Goal: Task Accomplishment & Management: Manage account settings

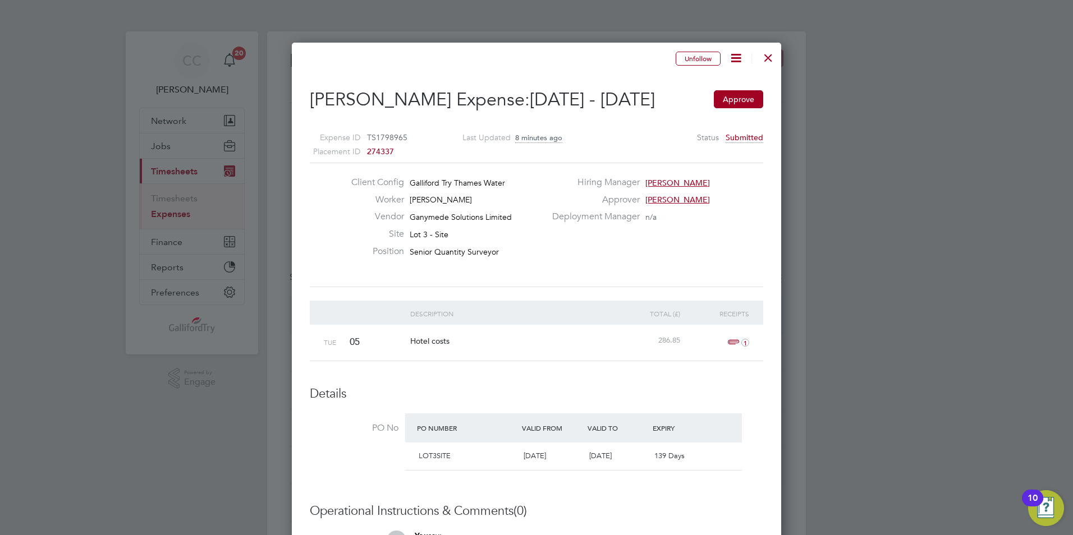
click at [765, 58] on div at bounding box center [768, 55] width 20 height 20
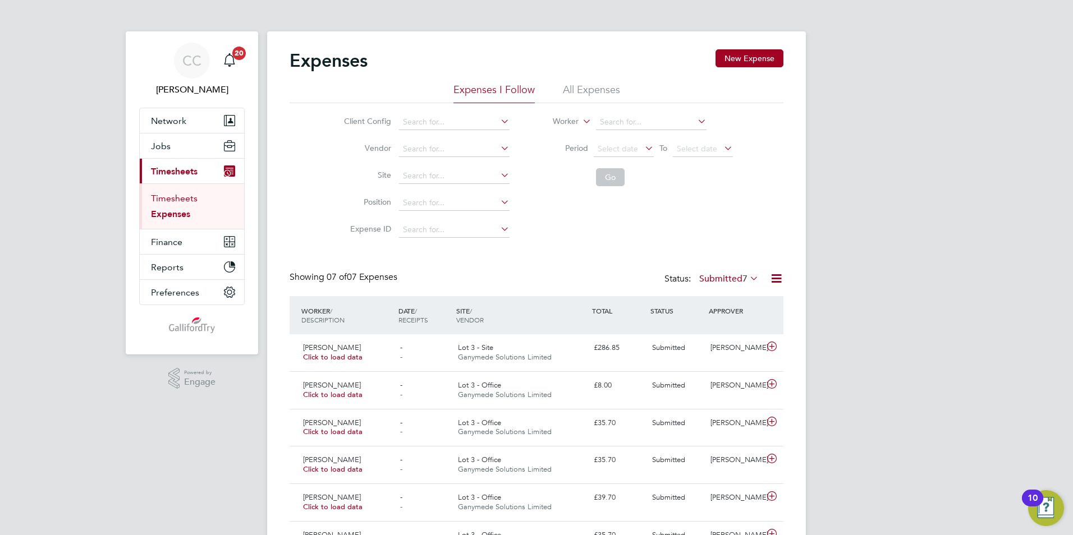
click at [182, 197] on link "Timesheets" at bounding box center [174, 198] width 47 height 11
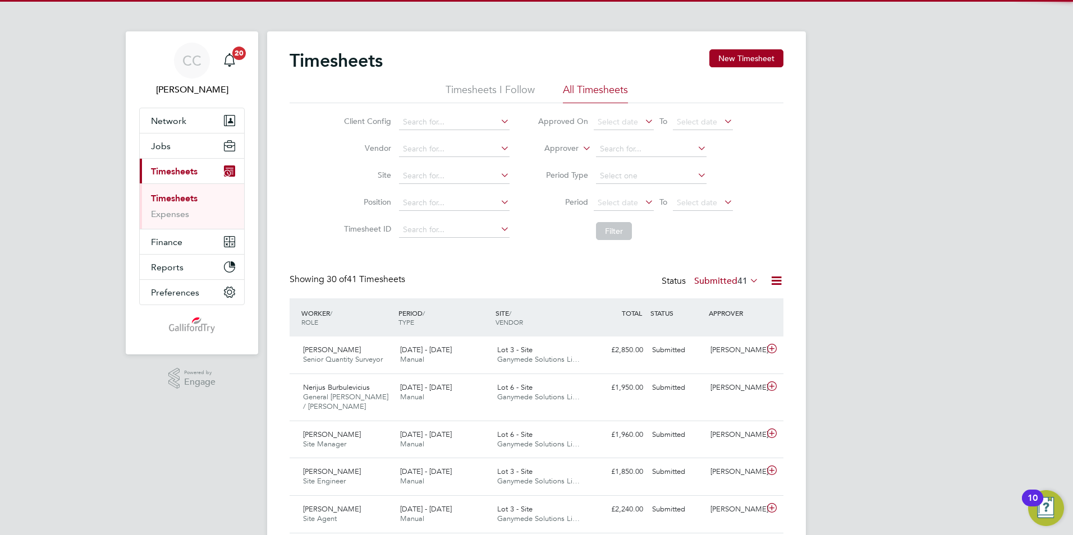
click at [501, 92] on li "Timesheets I Follow" at bounding box center [490, 93] width 89 height 20
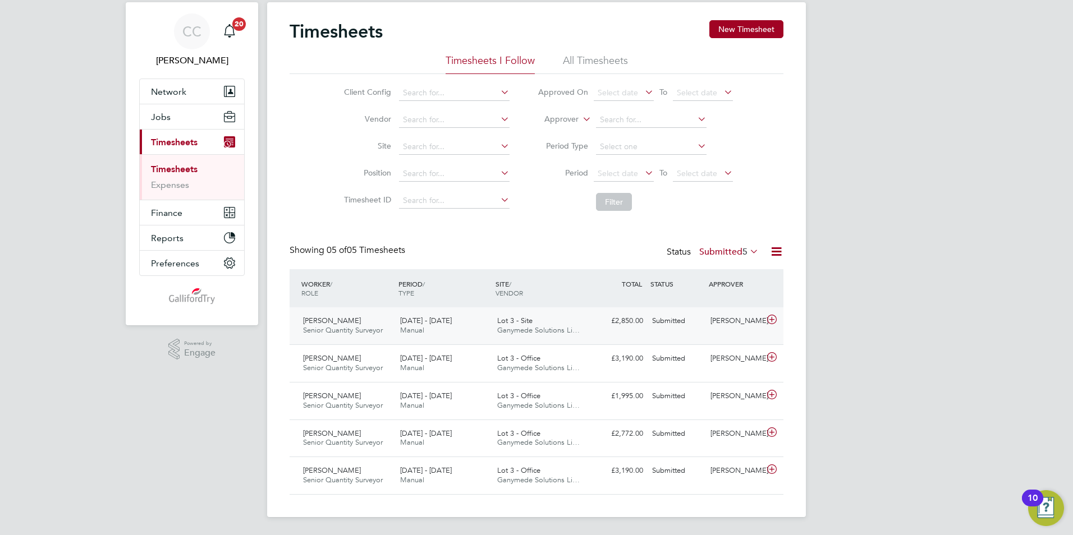
click at [520, 317] on span "Lot 3 - Site" at bounding box center [514, 321] width 35 height 10
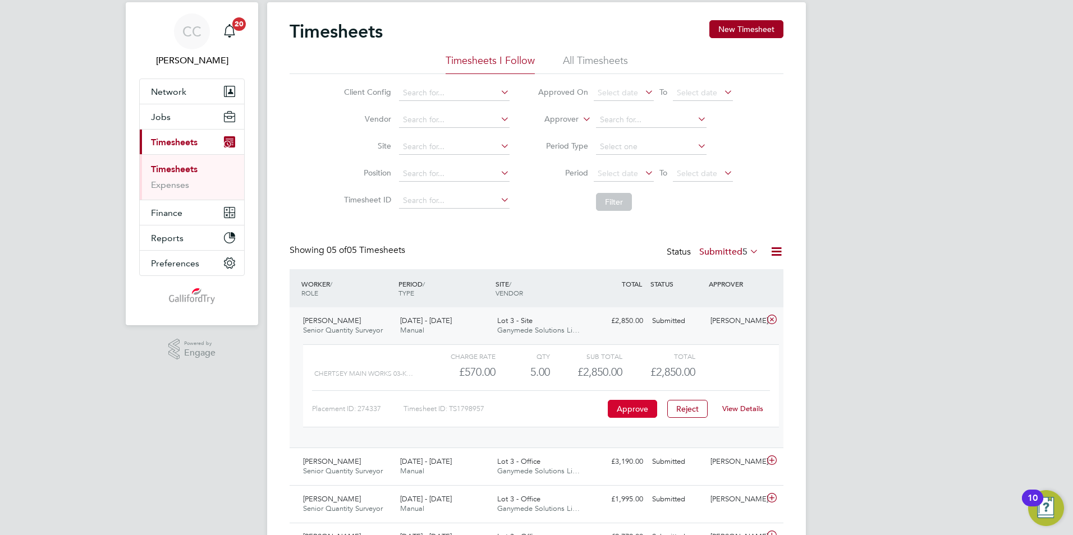
click at [625, 416] on button "Approve" at bounding box center [632, 409] width 49 height 18
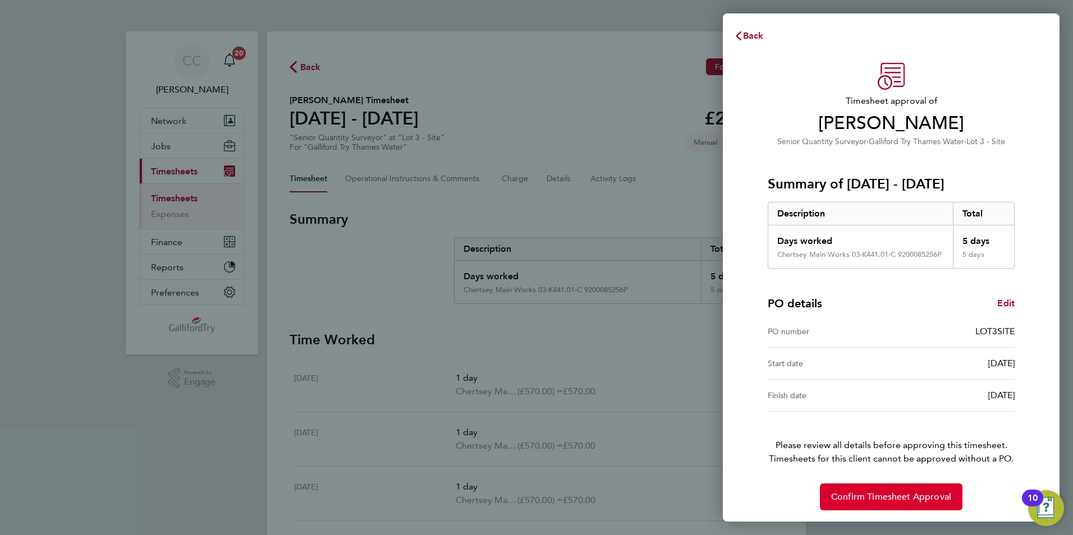
click at [873, 502] on span "Confirm Timesheet Approval" at bounding box center [891, 497] width 120 height 11
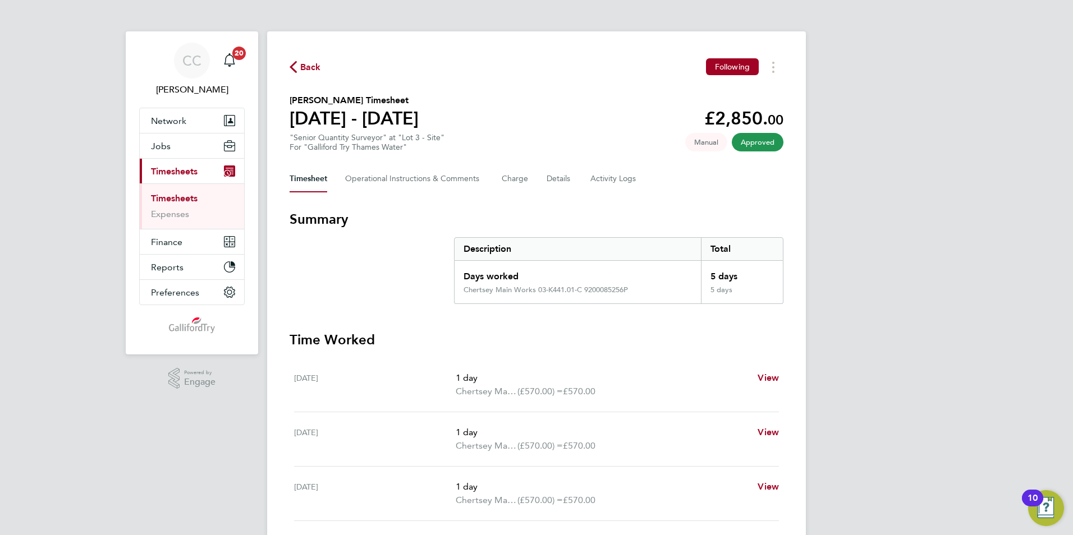
click at [182, 197] on link "Timesheets" at bounding box center [174, 198] width 47 height 11
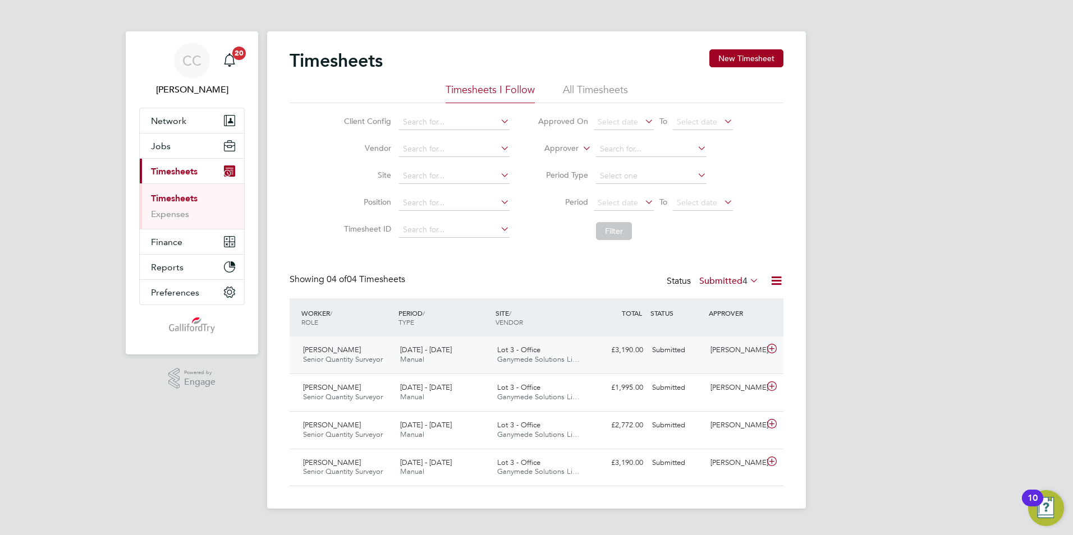
click at [446, 360] on div "4 - 10 Aug 2025 Manual" at bounding box center [444, 355] width 97 height 28
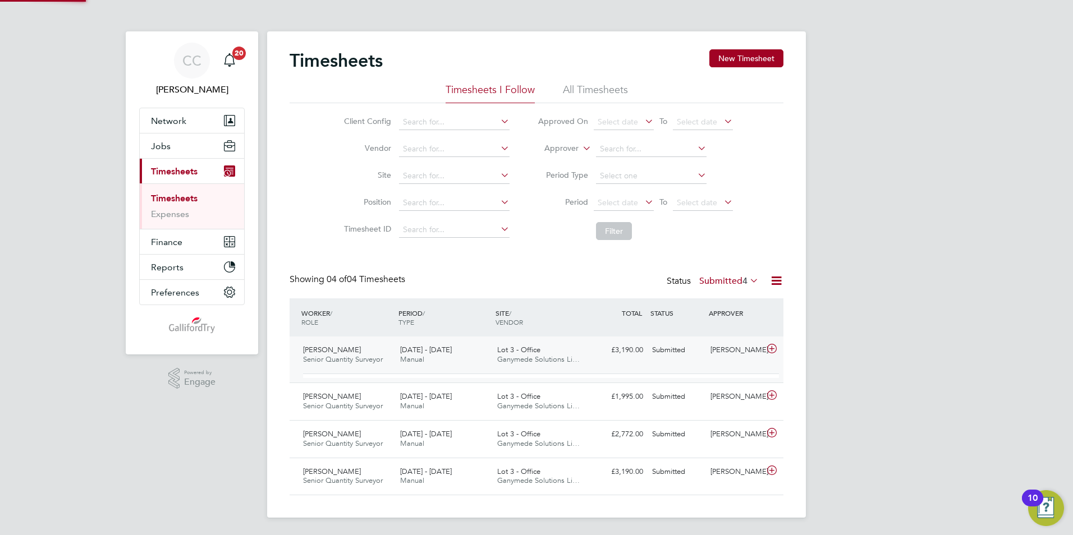
scroll to position [19, 109]
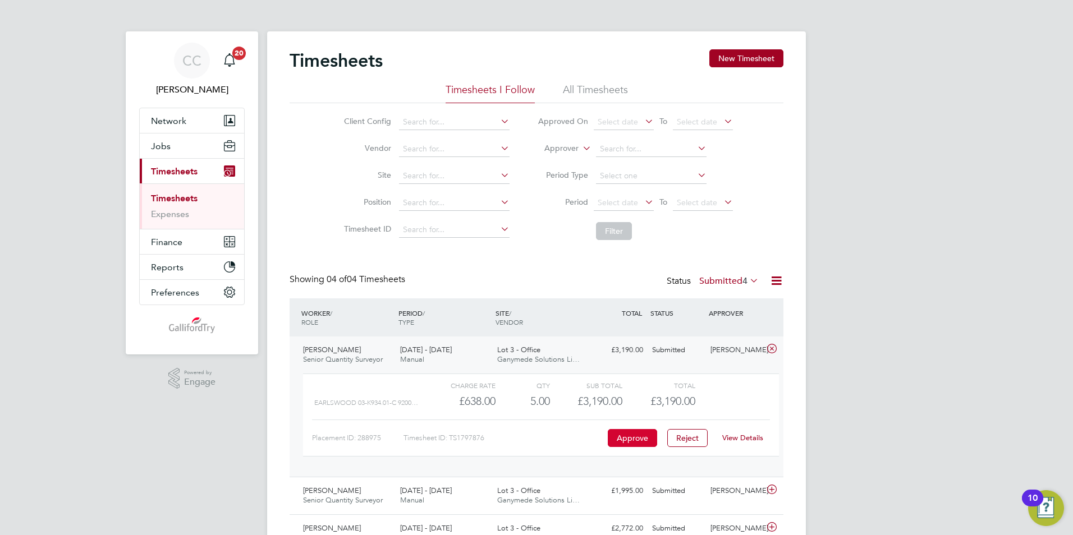
click at [629, 436] on button "Approve" at bounding box center [632, 438] width 49 height 18
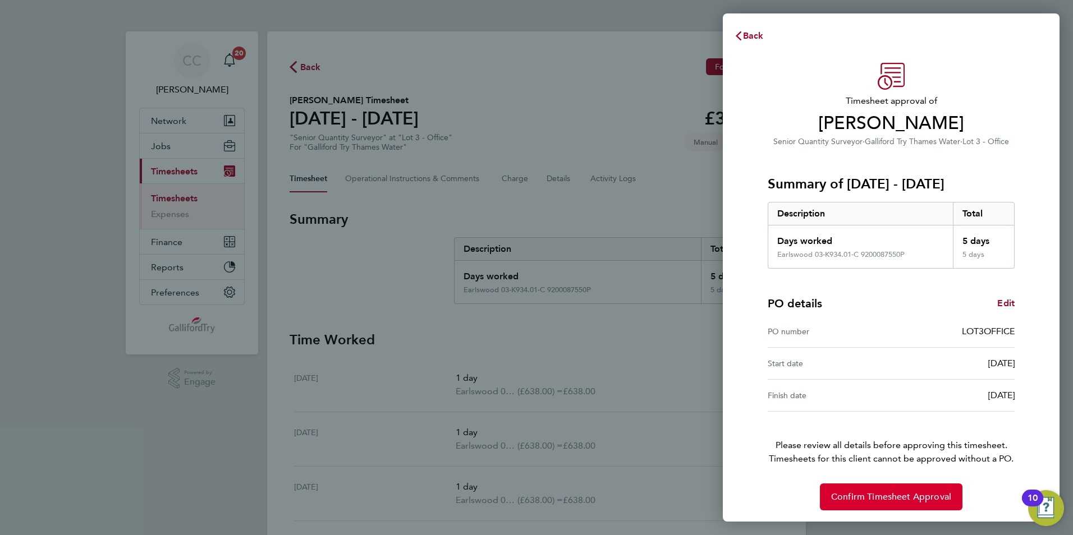
click at [855, 499] on span "Confirm Timesheet Approval" at bounding box center [891, 497] width 120 height 11
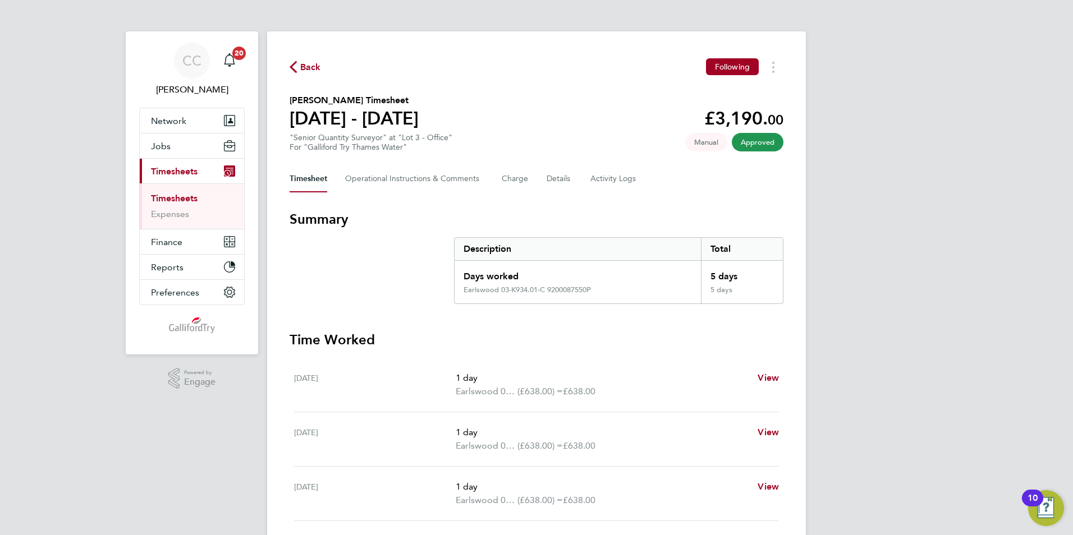
click at [179, 200] on link "Timesheets" at bounding box center [174, 198] width 47 height 11
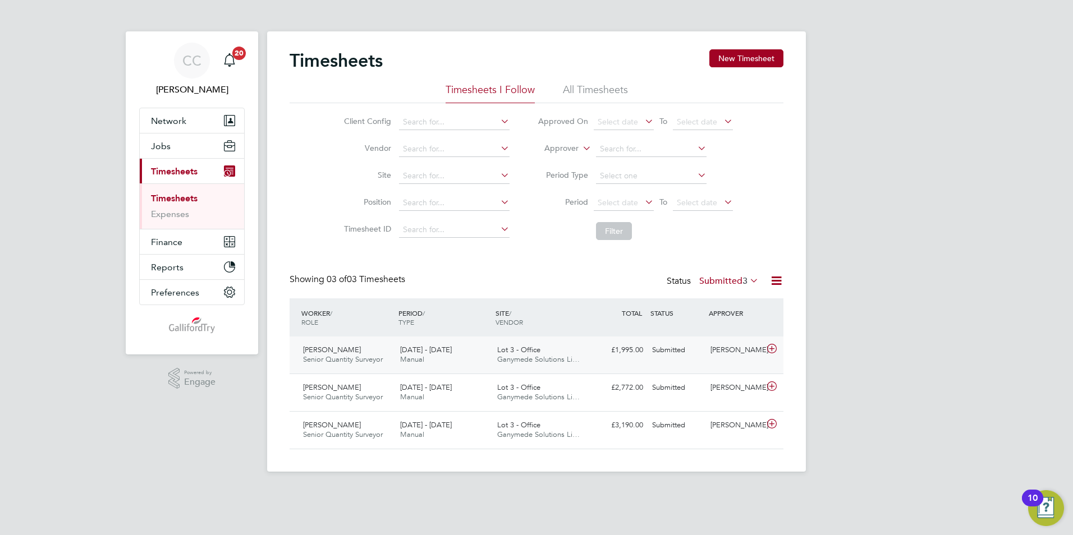
click at [490, 361] on div "[DATE] - [DATE] Manual" at bounding box center [444, 355] width 97 height 28
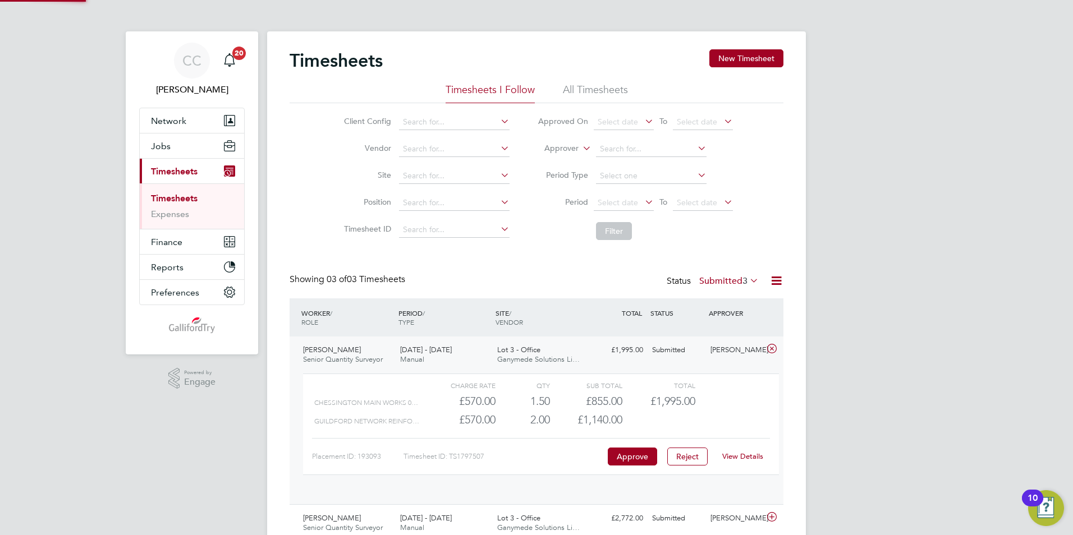
scroll to position [19, 109]
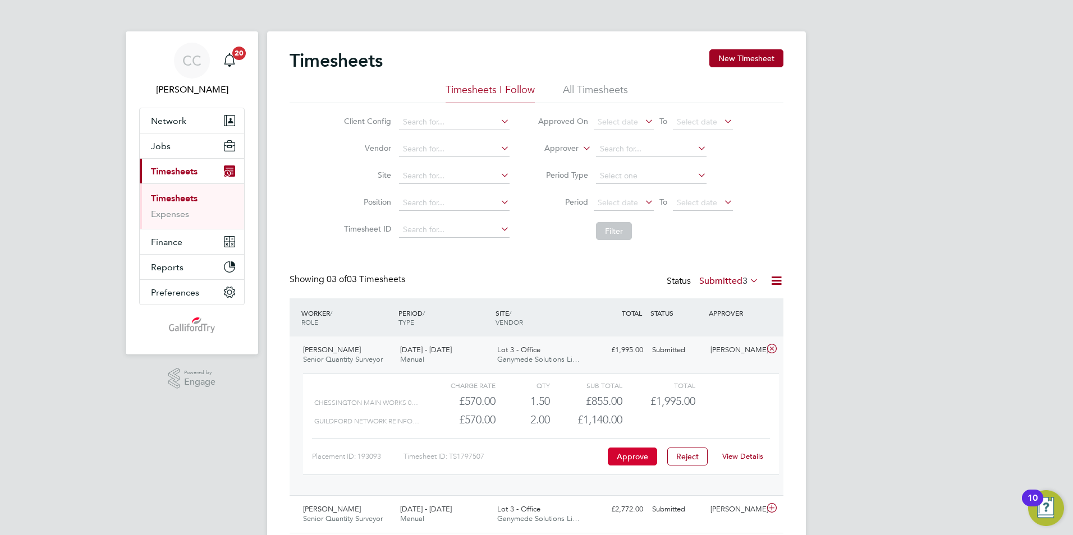
click at [623, 460] on button "Approve" at bounding box center [632, 457] width 49 height 18
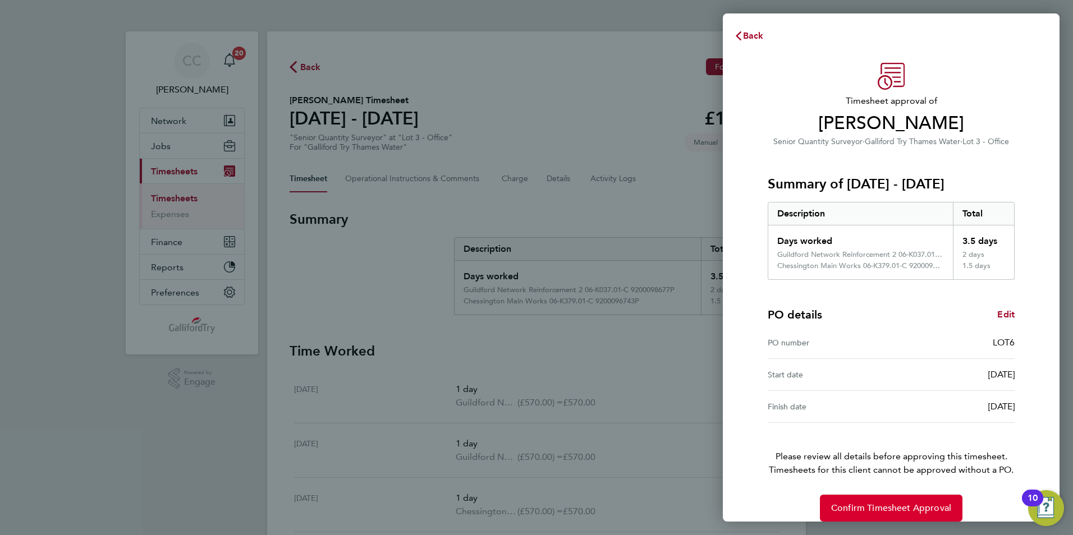
click at [865, 509] on span "Confirm Timesheet Approval" at bounding box center [891, 508] width 120 height 11
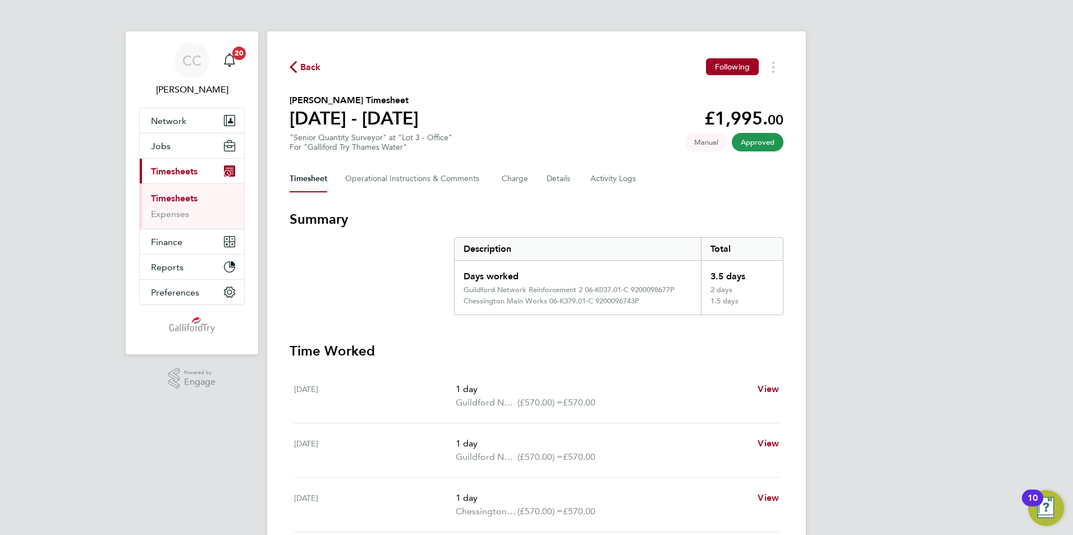
click at [186, 201] on link "Timesheets" at bounding box center [174, 198] width 47 height 11
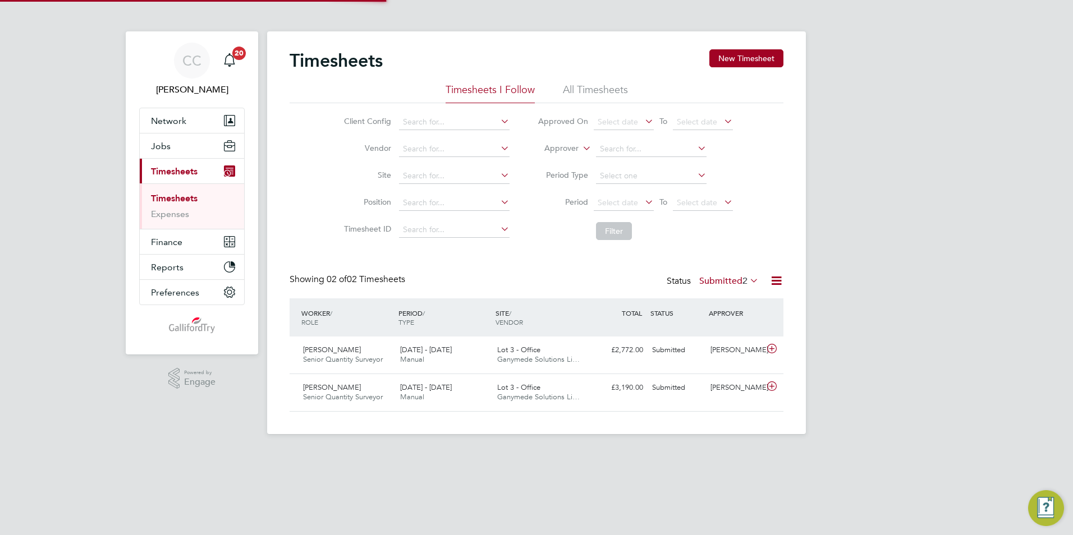
scroll to position [29, 98]
click at [405, 357] on span "Manual" at bounding box center [412, 360] width 24 height 10
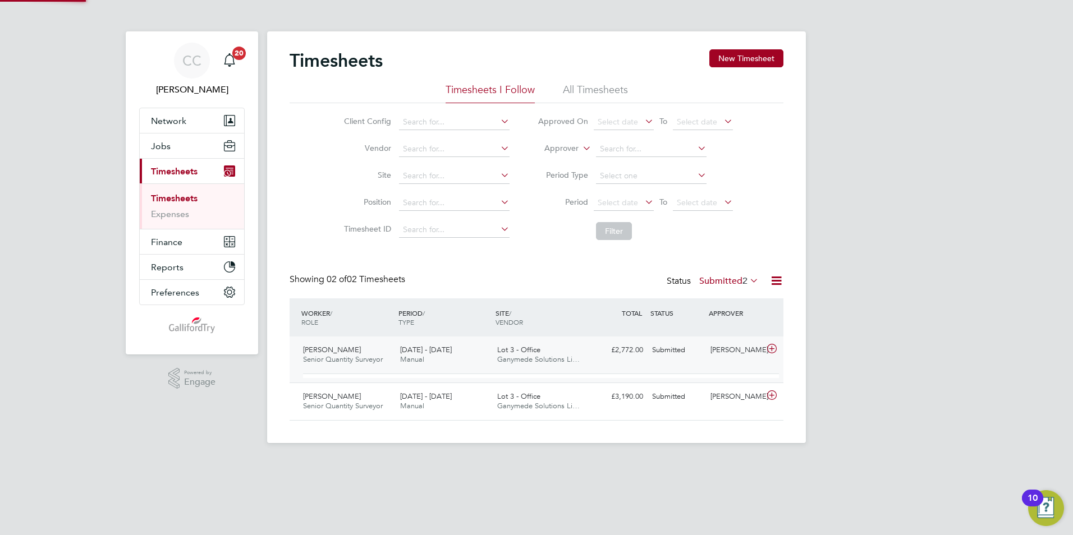
scroll to position [19, 109]
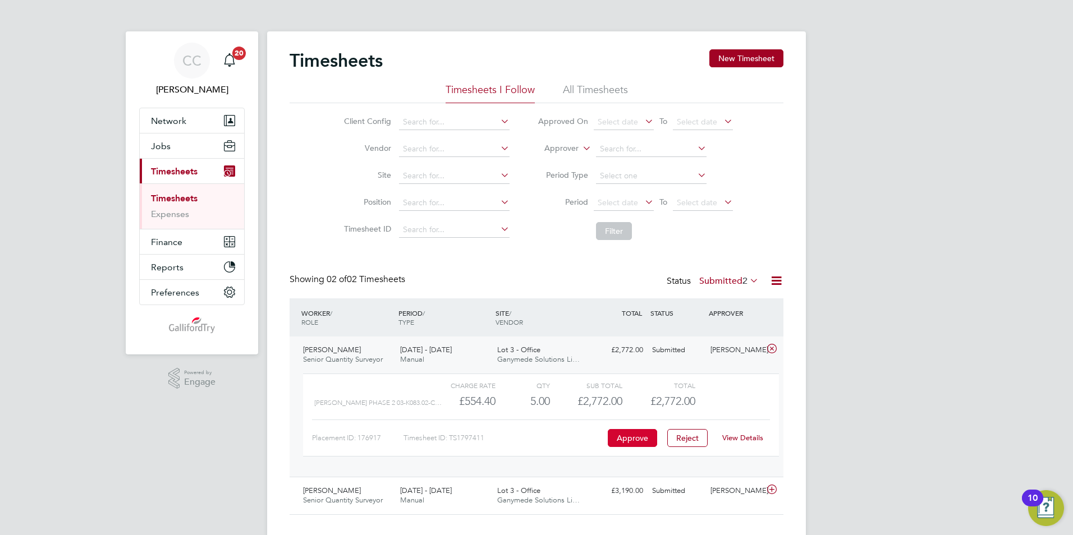
click at [638, 434] on button "Approve" at bounding box center [632, 438] width 49 height 18
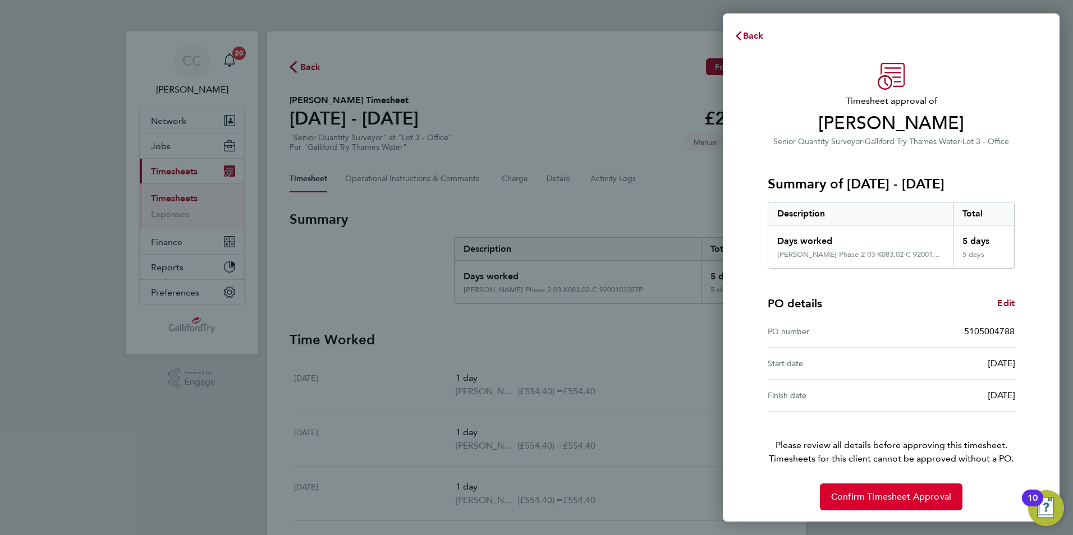
click at [849, 499] on span "Confirm Timesheet Approval" at bounding box center [891, 497] width 120 height 11
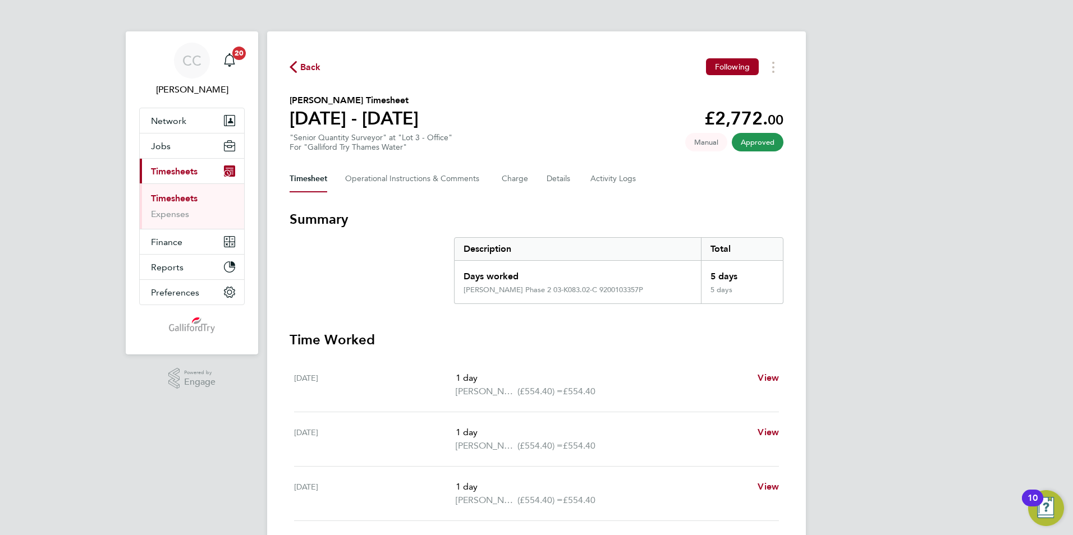
click at [176, 202] on link "Timesheets" at bounding box center [174, 198] width 47 height 11
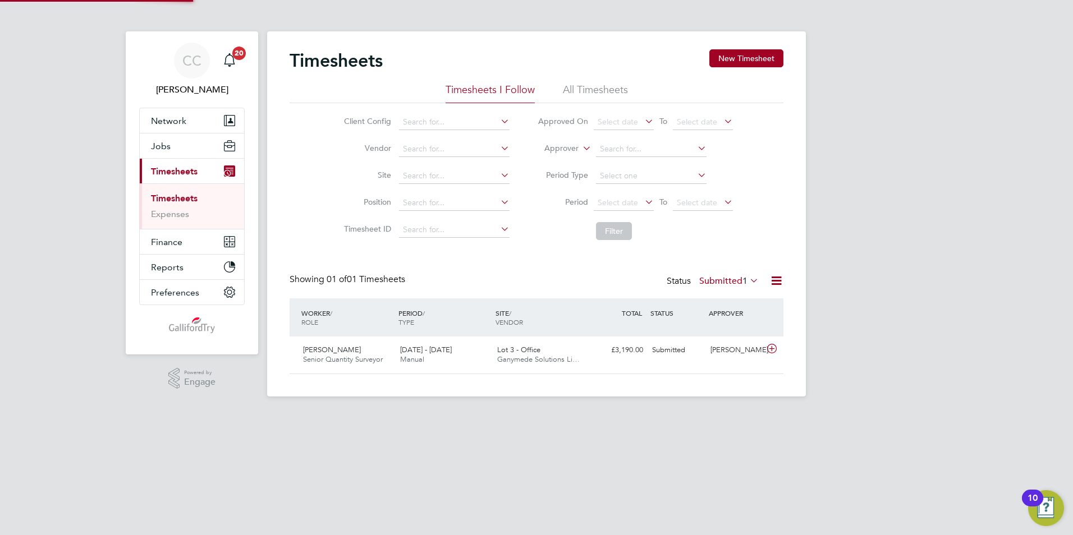
scroll to position [29, 98]
click at [501, 360] on span "Ganymede Solutions Li…" at bounding box center [538, 360] width 83 height 10
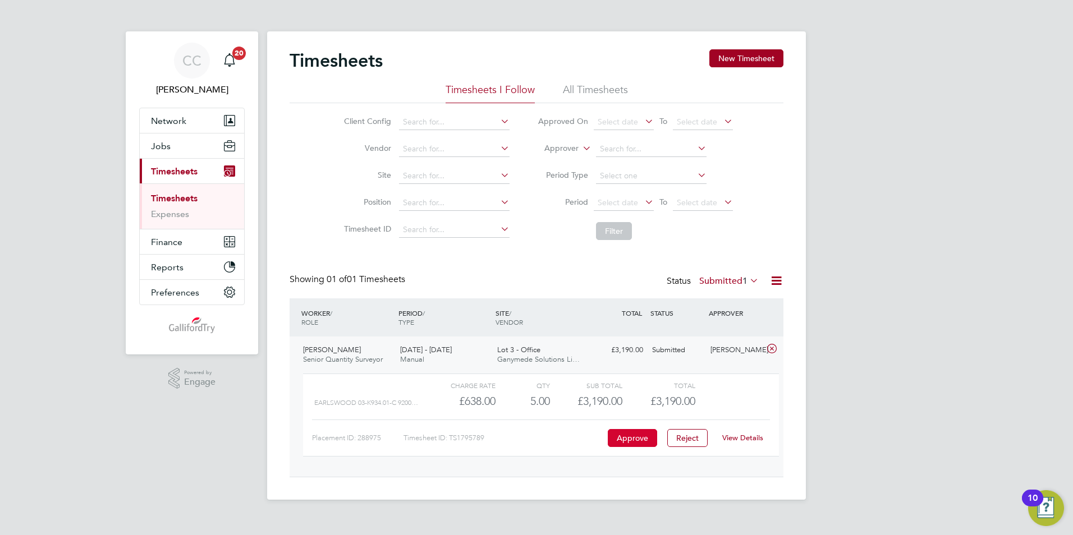
click at [619, 436] on button "Approve" at bounding box center [632, 438] width 49 height 18
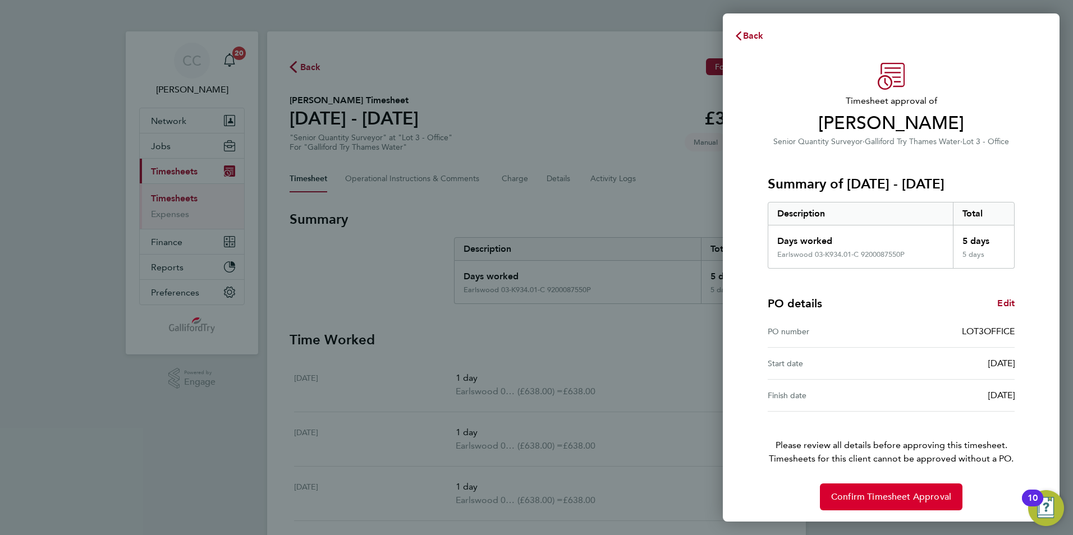
click at [881, 509] on button "Confirm Timesheet Approval" at bounding box center [891, 497] width 143 height 27
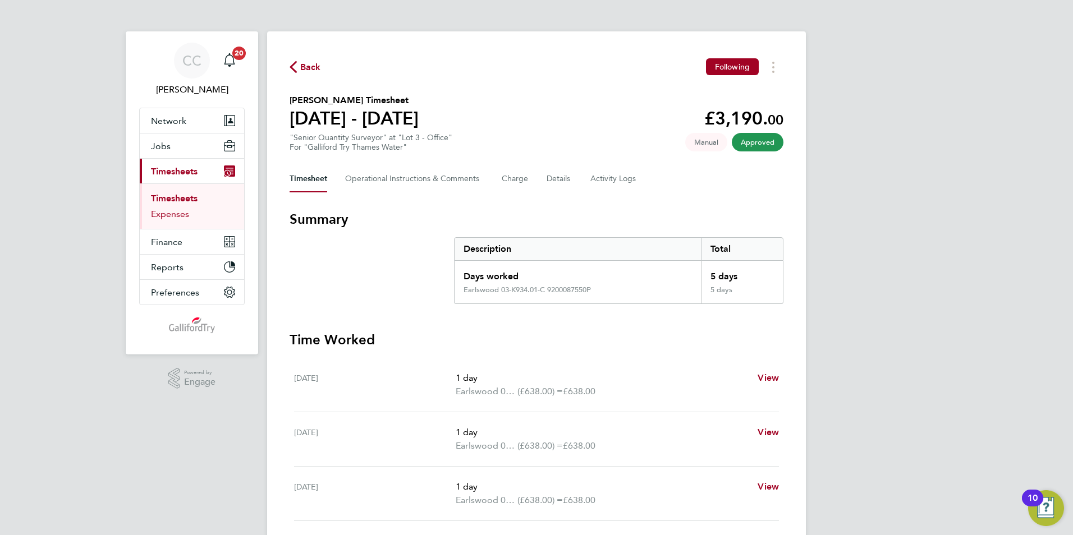
click at [166, 217] on link "Expenses" at bounding box center [170, 214] width 38 height 11
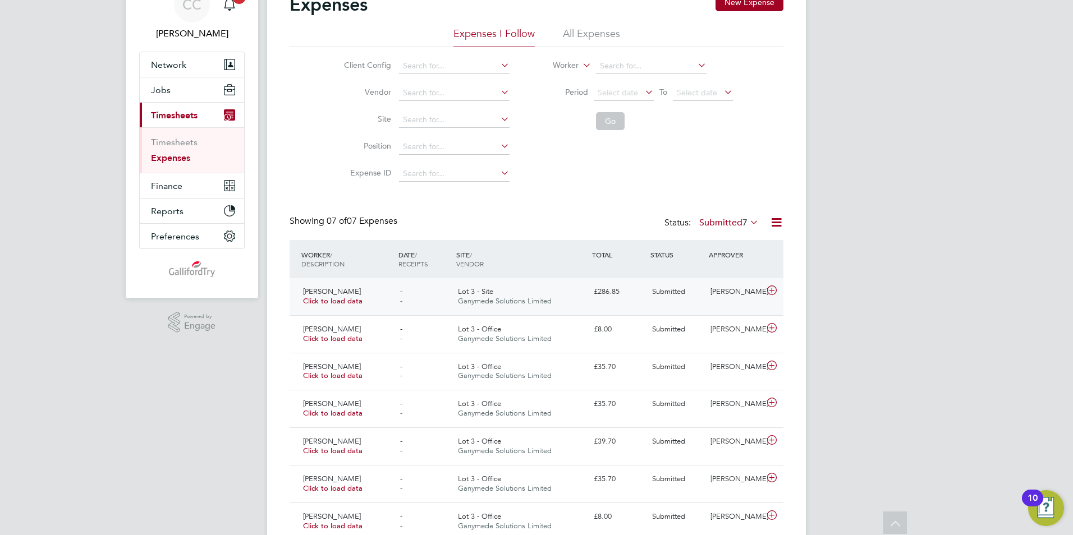
click at [527, 303] on span "Ganymede Solutions Limited" at bounding box center [505, 301] width 94 height 10
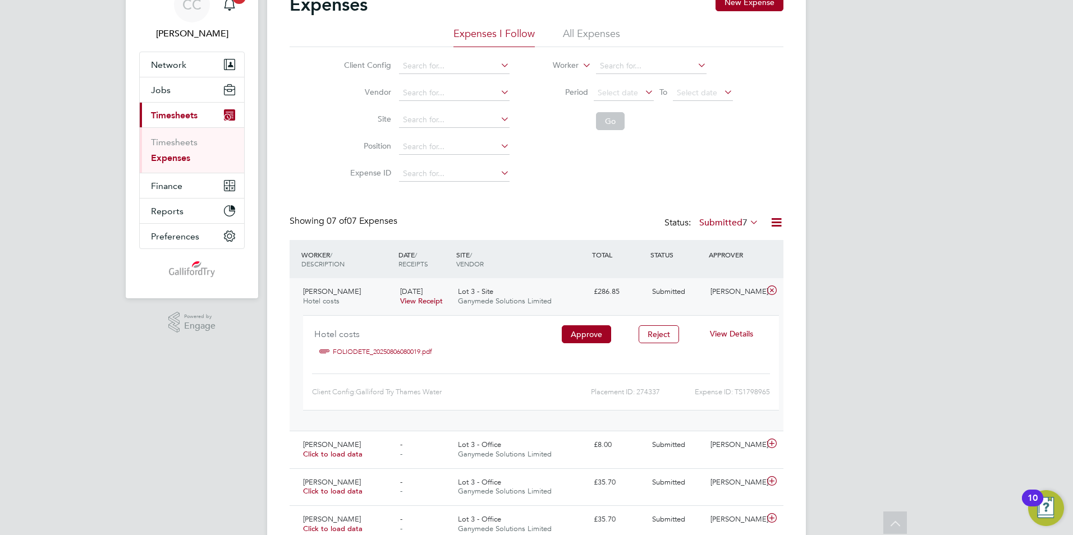
click at [379, 349] on link "FOLIODETE_20250806080019.pdf" at bounding box center [382, 351] width 99 height 17
click at [599, 336] on button "Approve" at bounding box center [586, 335] width 49 height 18
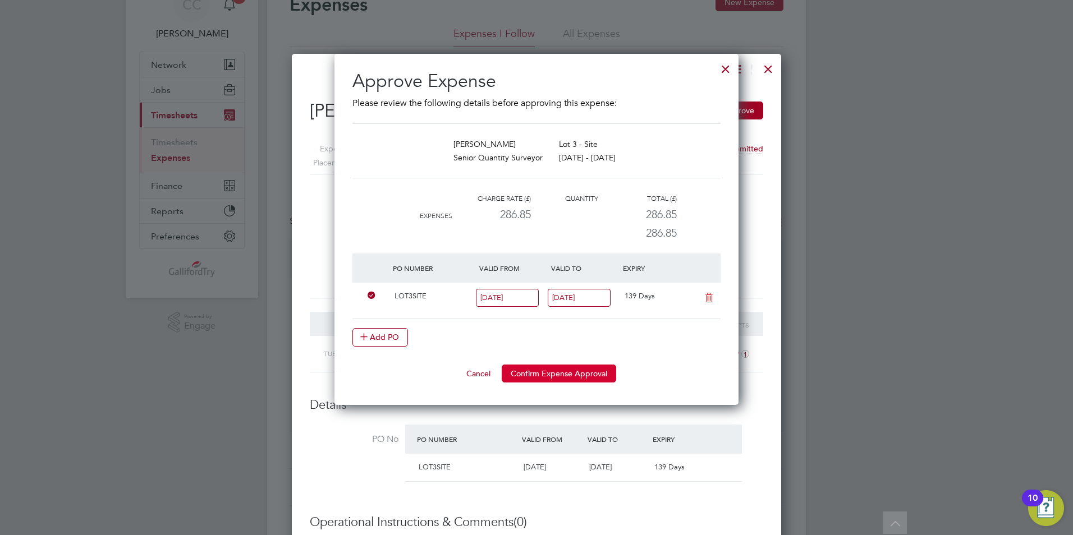
click at [578, 369] on button "Confirm Expense Approval" at bounding box center [559, 374] width 114 height 18
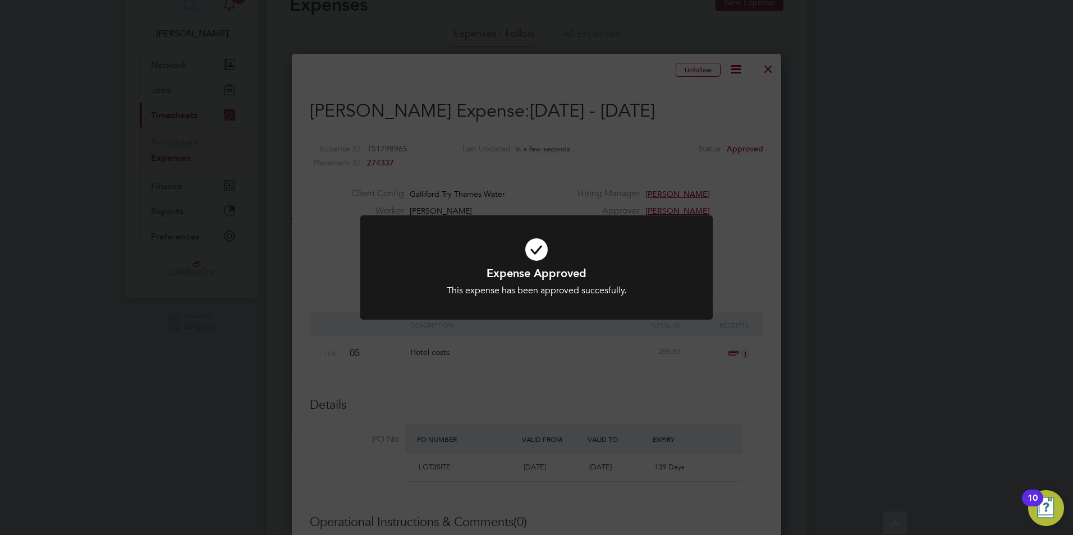
click at [791, 262] on div "Expense Approved This expense has been approved succesfully. Cancel Okay" at bounding box center [536, 267] width 1073 height 535
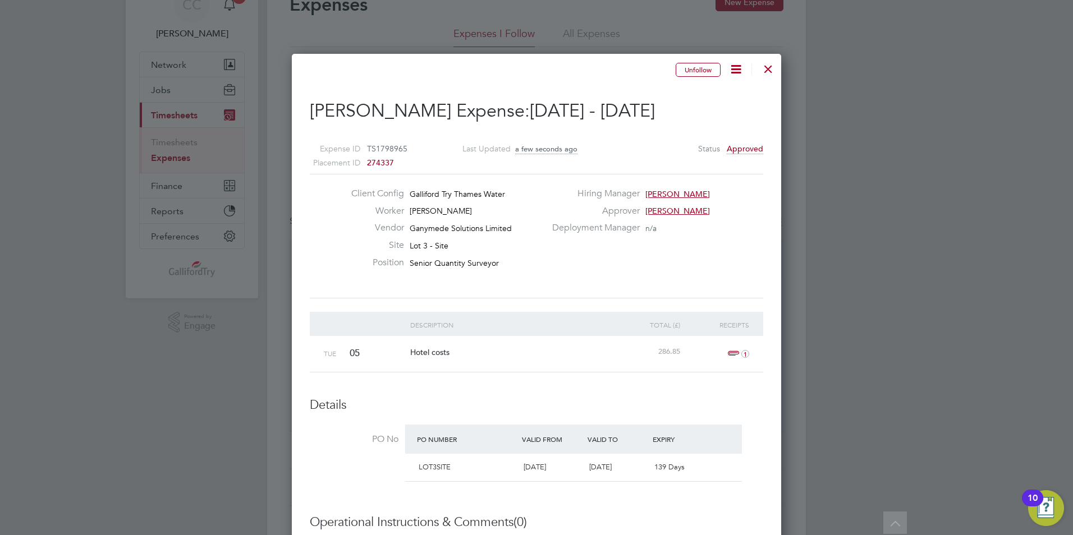
click at [767, 68] on div at bounding box center [768, 66] width 20 height 20
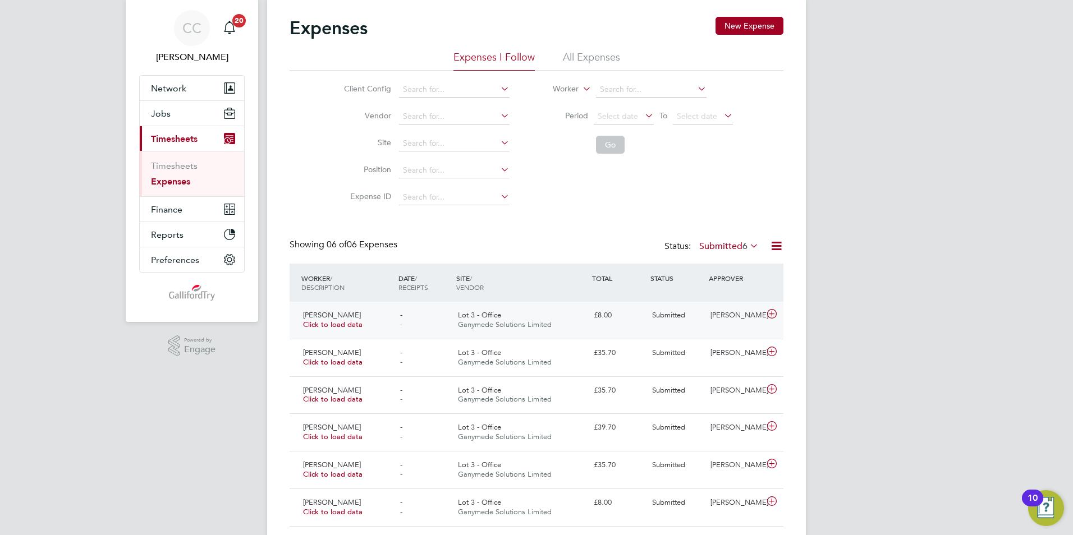
scroll to position [65, 0]
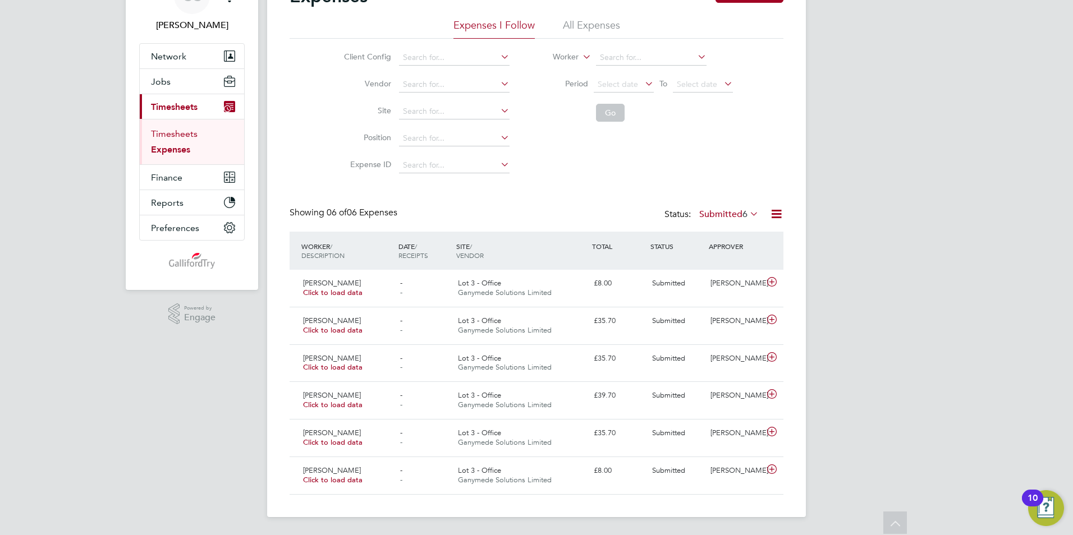
click at [189, 138] on link "Timesheets" at bounding box center [174, 134] width 47 height 11
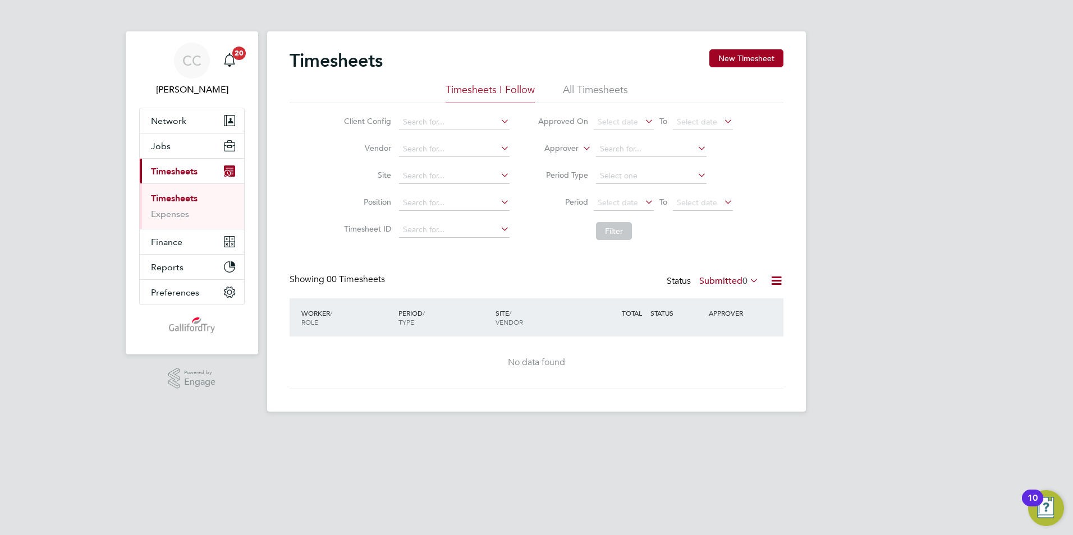
click at [593, 91] on li "All Timesheets" at bounding box center [595, 93] width 65 height 20
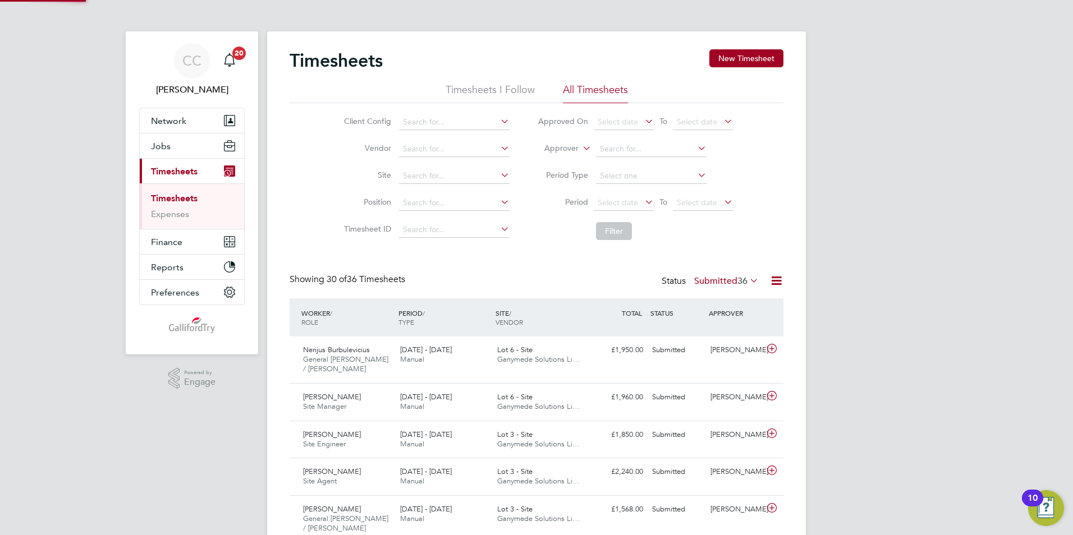
scroll to position [29, 98]
